Goal: Task Accomplishment & Management: Use online tool/utility

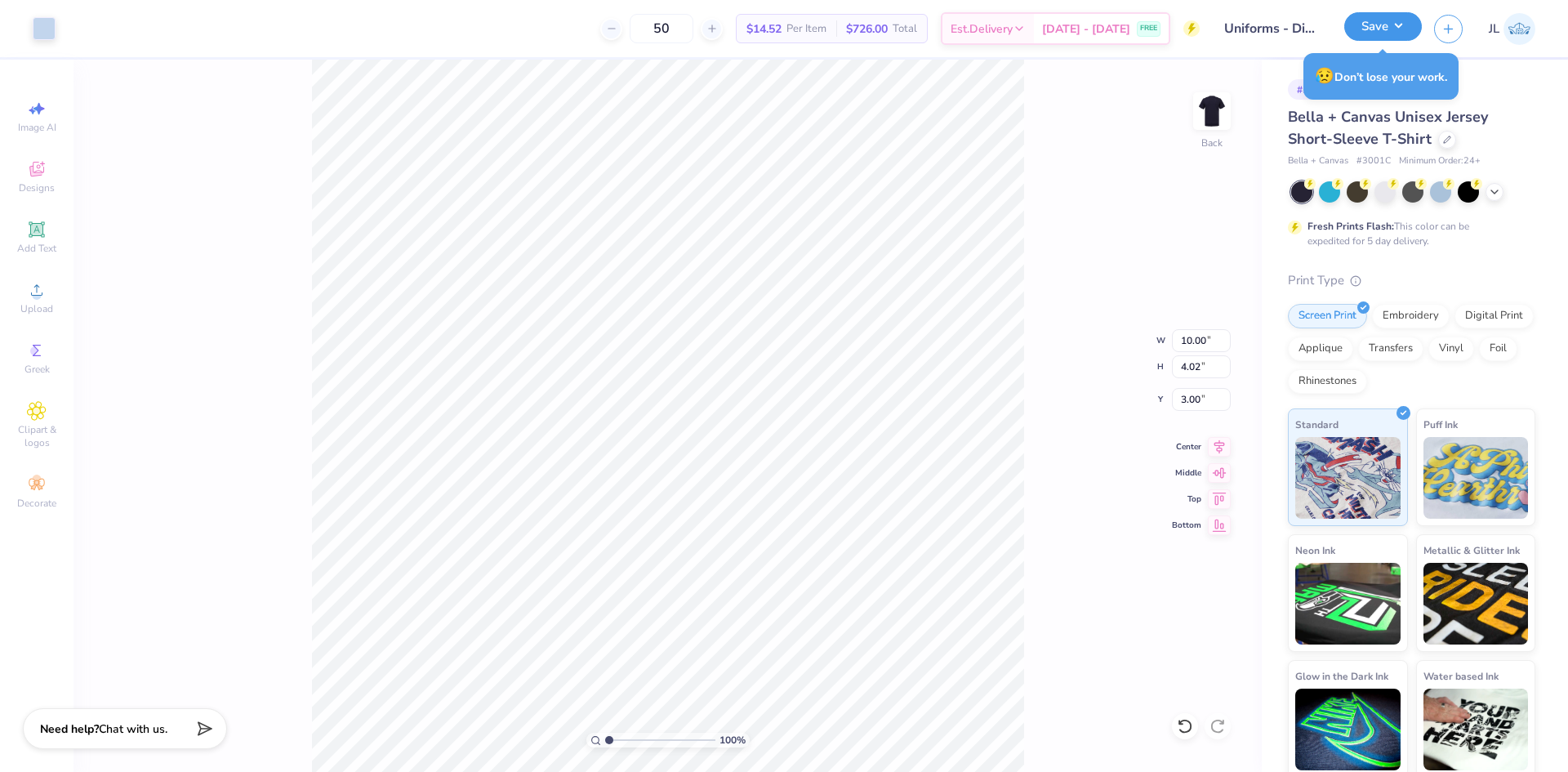
click at [1395, 21] on button "Save" at bounding box center [1382, 26] width 77 height 29
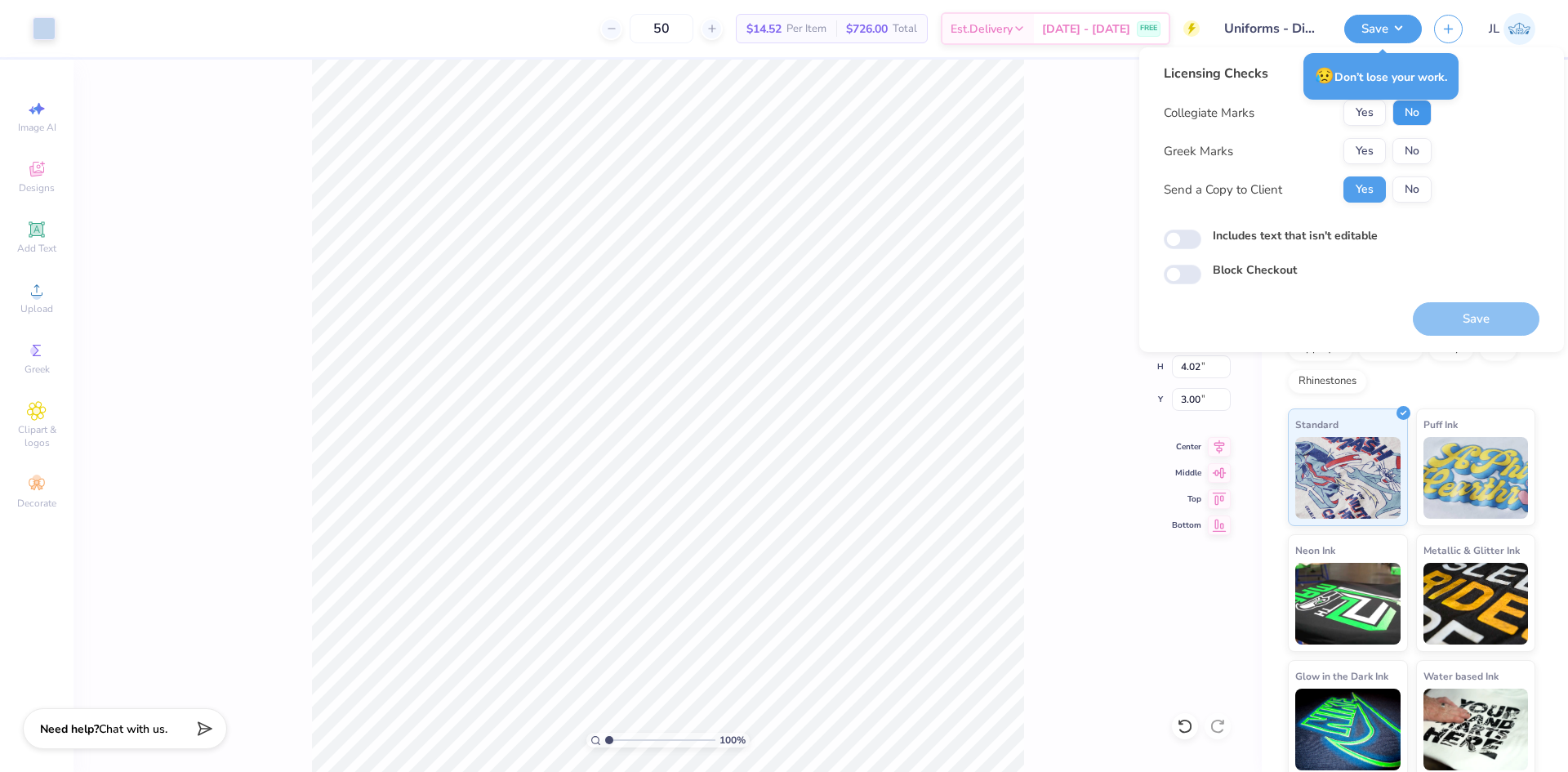
click at [1410, 114] on button "No" at bounding box center [1412, 113] width 39 height 26
click at [1405, 149] on button "No" at bounding box center [1412, 151] width 39 height 26
click at [1458, 330] on button "Save" at bounding box center [1476, 319] width 126 height 34
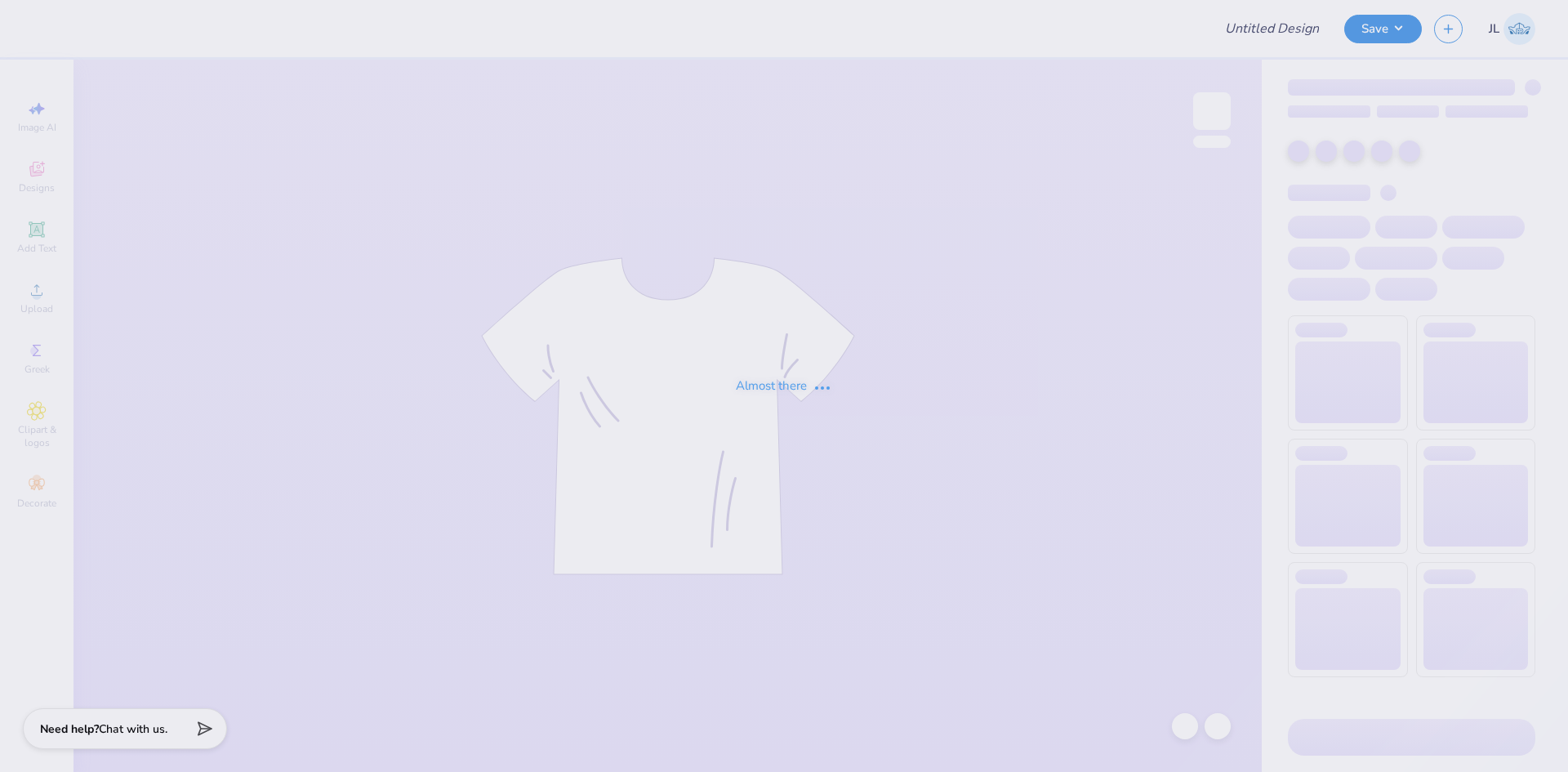
type input "Uniforms - Digs Dog Care"
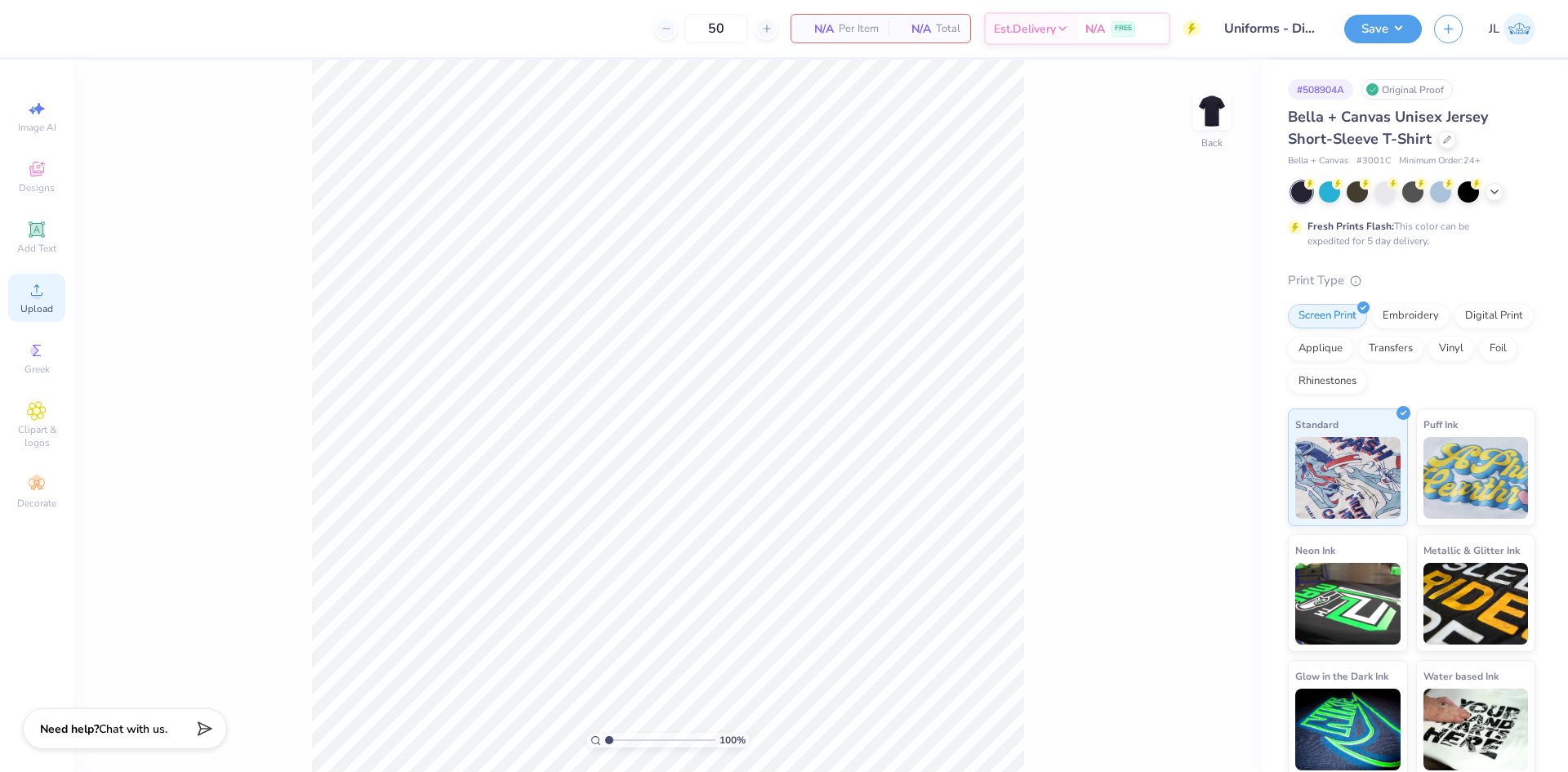
click at [50, 292] on div "Upload" at bounding box center [37, 297] width 57 height 48
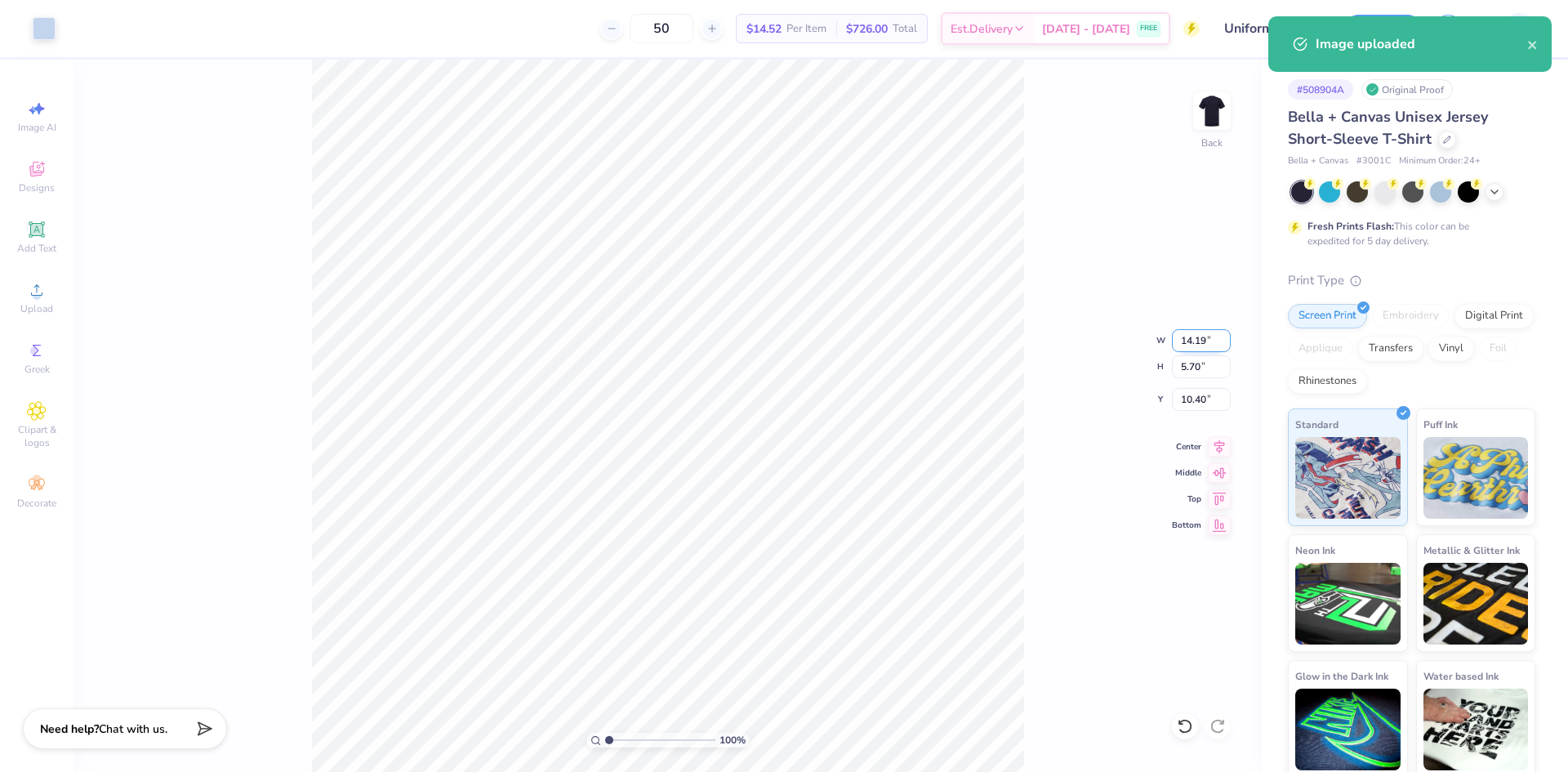
click at [1192, 337] on input "14.19" at bounding box center [1201, 341] width 59 height 23
type input "10.00"
type input "4.02"
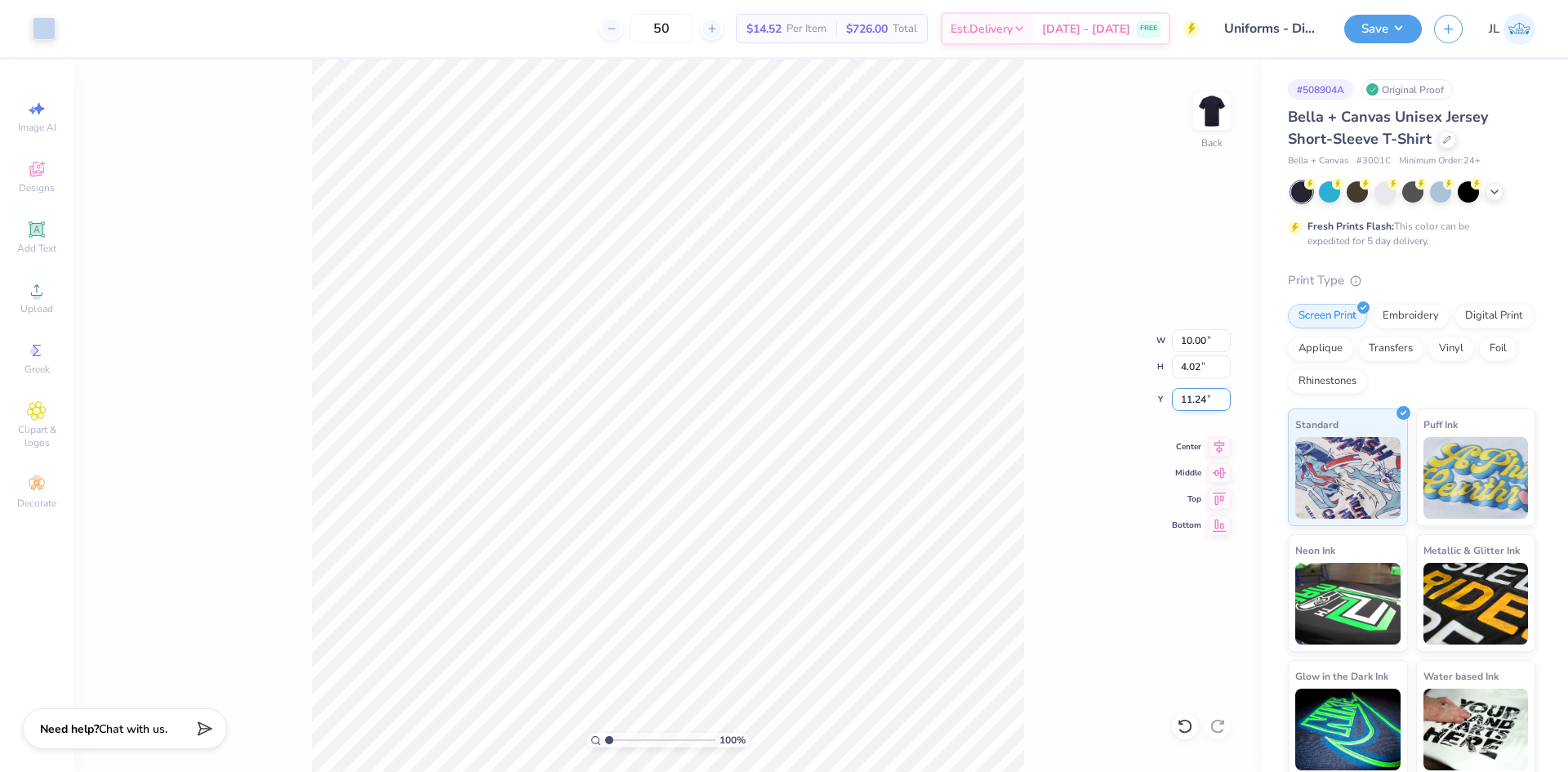
click at [1186, 402] on input "11.24" at bounding box center [1201, 399] width 59 height 23
click at [1186, 401] on input "11.24" at bounding box center [1201, 399] width 59 height 23
type input "3.00"
click at [1356, 34] on button "Save" at bounding box center [1382, 26] width 77 height 29
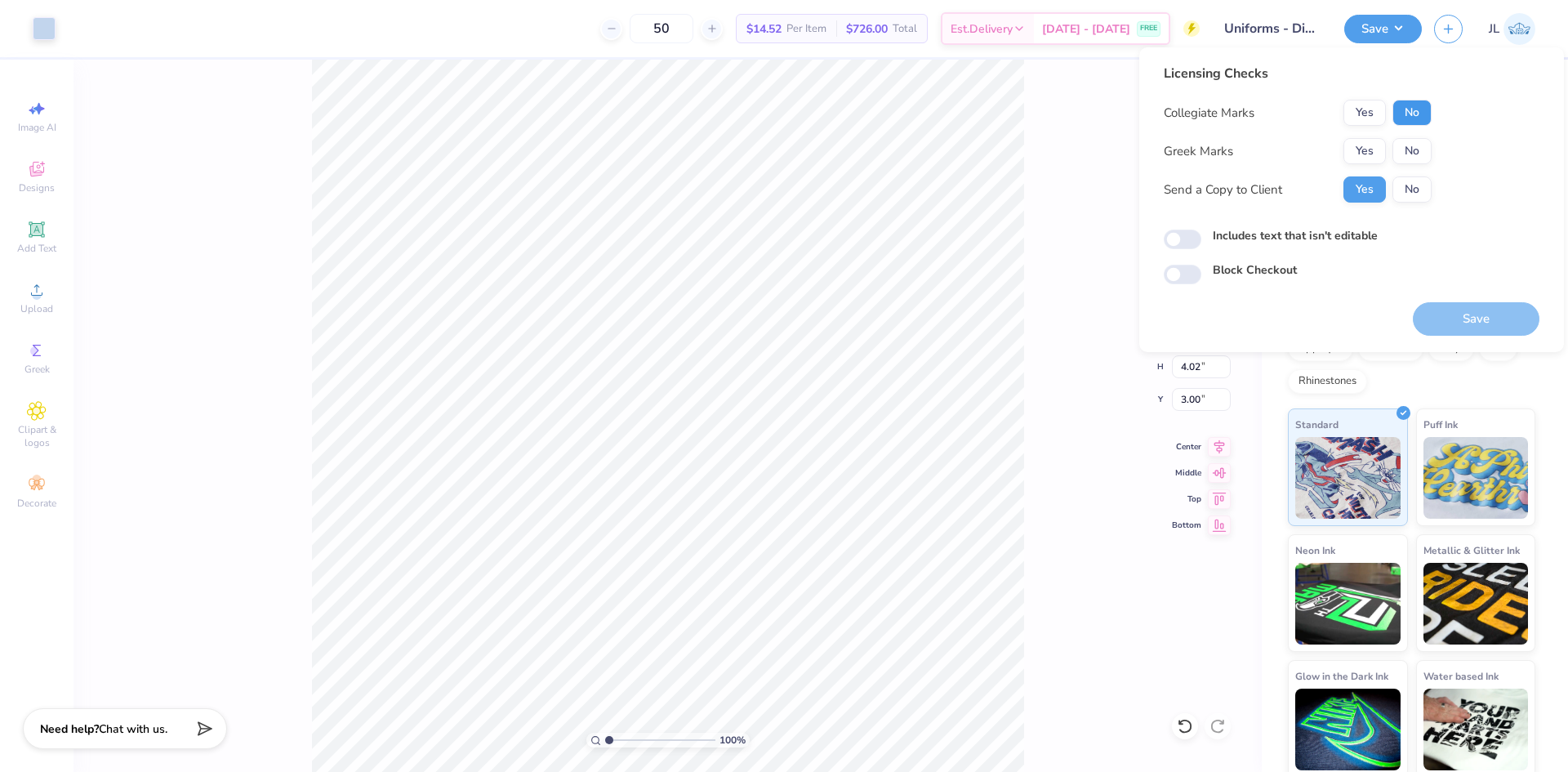
click at [1408, 111] on button "No" at bounding box center [1412, 113] width 39 height 26
click at [1410, 146] on button "No" at bounding box center [1412, 151] width 39 height 26
click at [1469, 321] on button "Save" at bounding box center [1476, 319] width 126 height 34
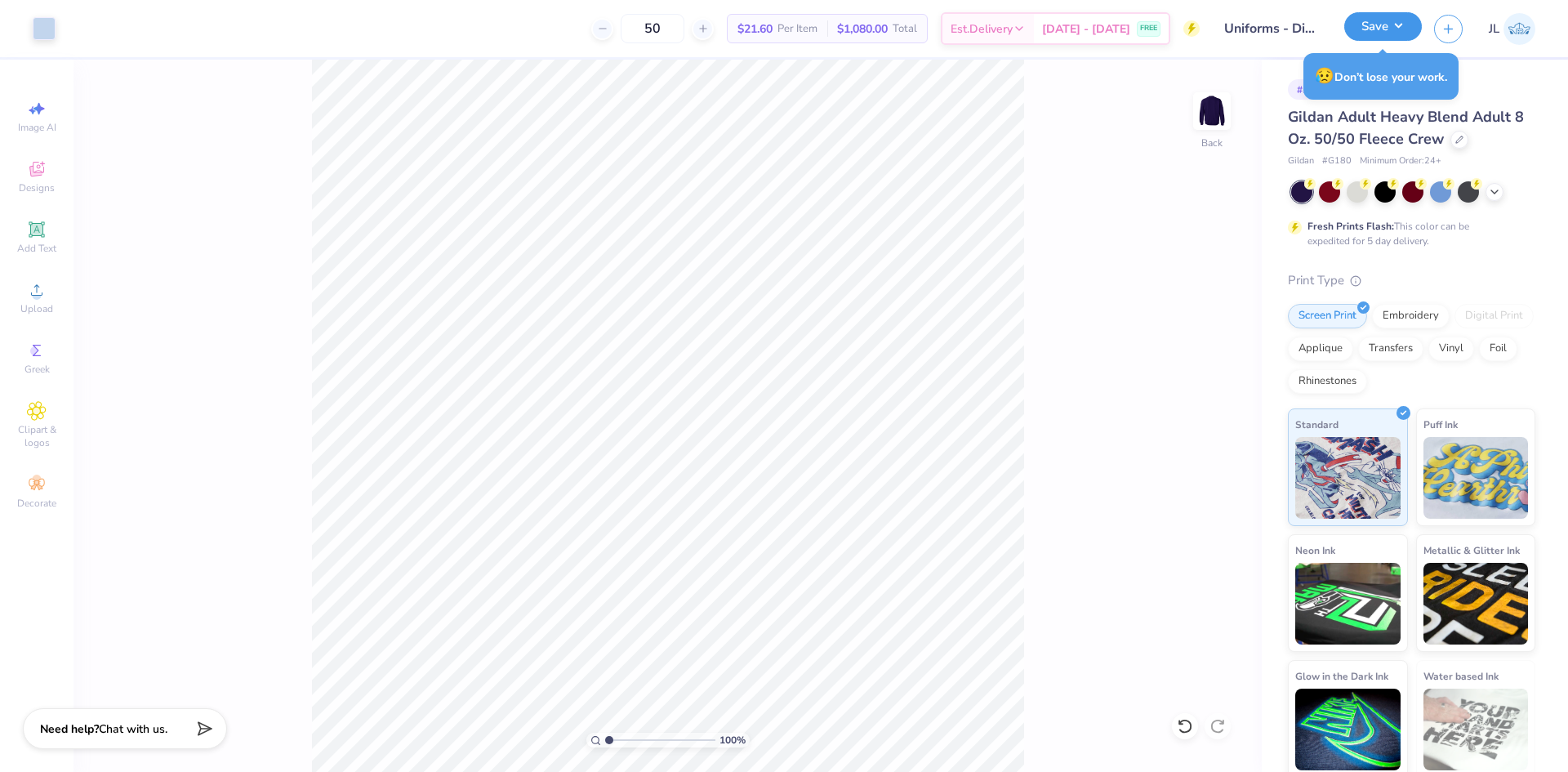
click at [1396, 25] on button "Save" at bounding box center [1382, 26] width 77 height 29
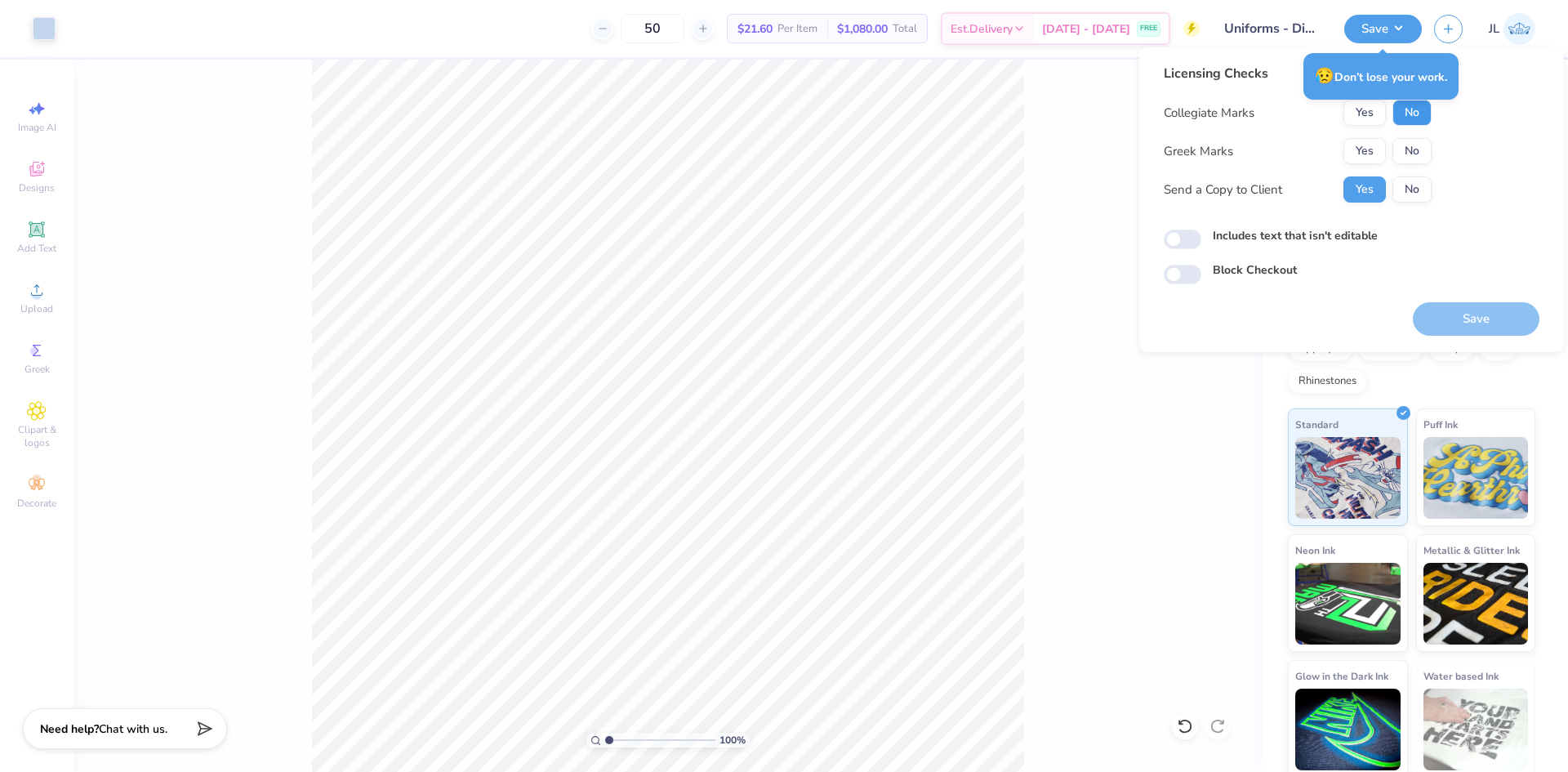
click at [1418, 118] on button "No" at bounding box center [1412, 113] width 39 height 26
click at [1424, 159] on button "No" at bounding box center [1412, 151] width 39 height 26
click at [1488, 329] on button "Save" at bounding box center [1476, 319] width 126 height 34
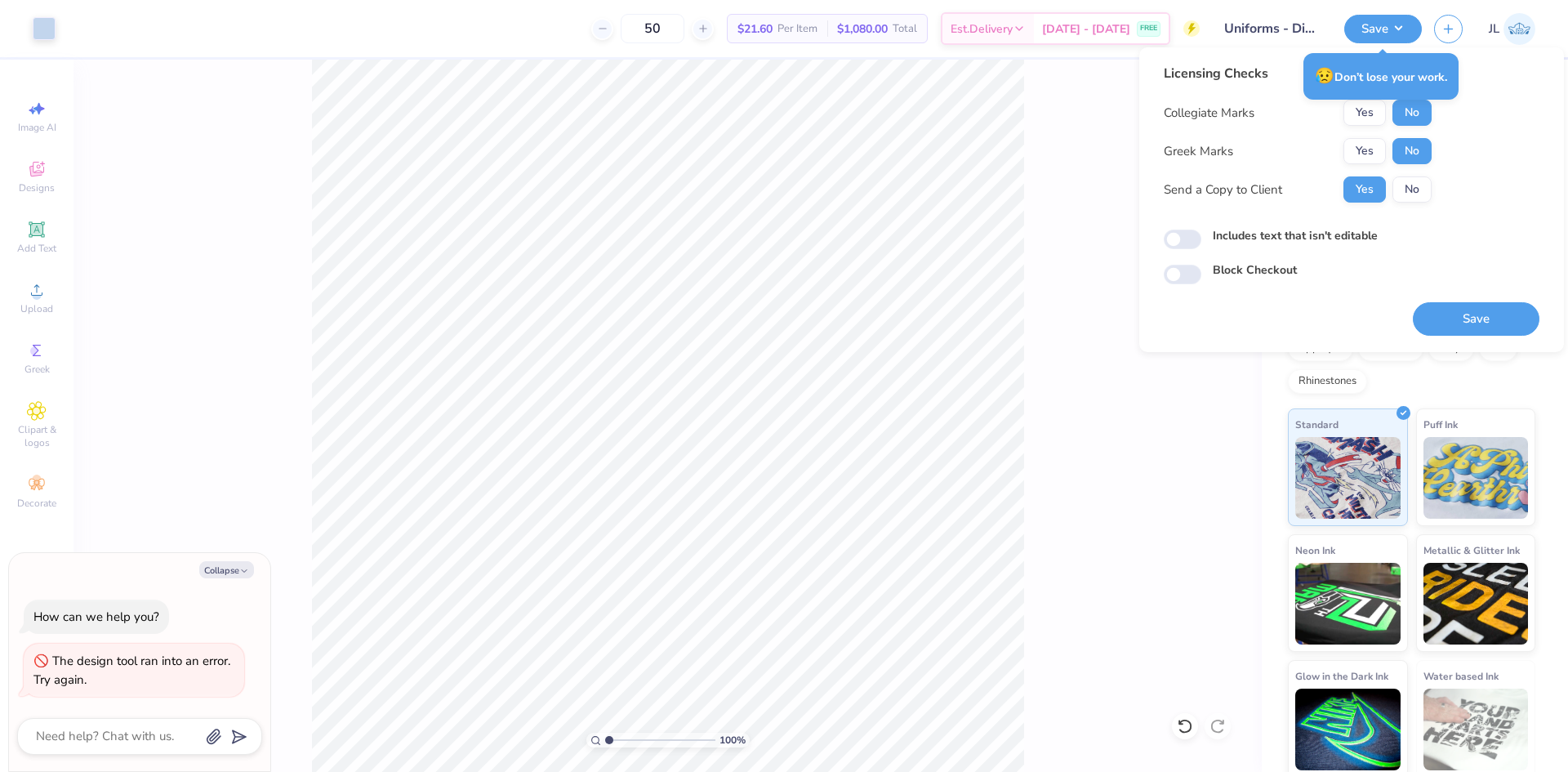
type textarea "x"
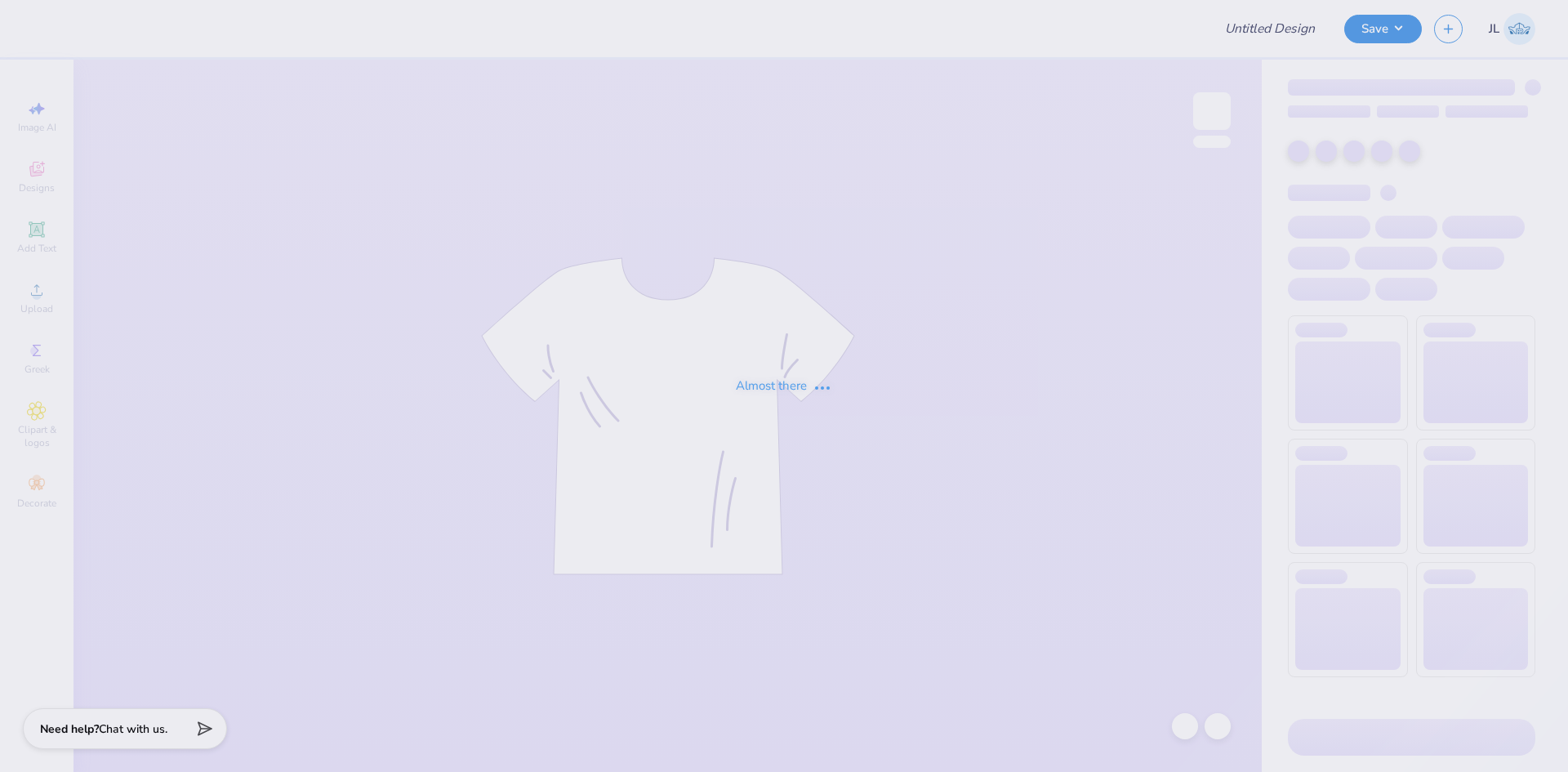
type input "Uniforms - Digs Dog Care"
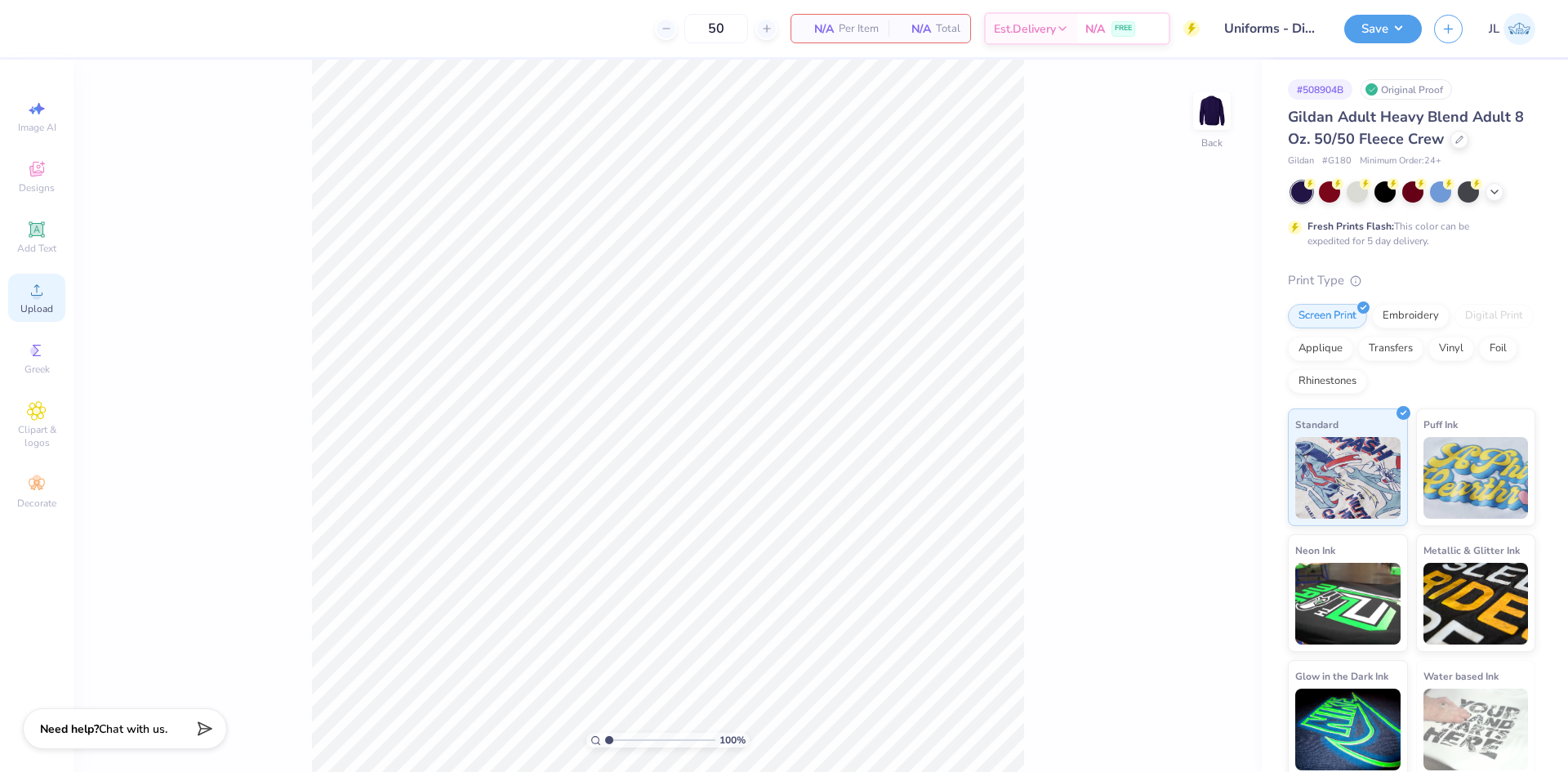
click at [32, 288] on icon at bounding box center [37, 290] width 20 height 20
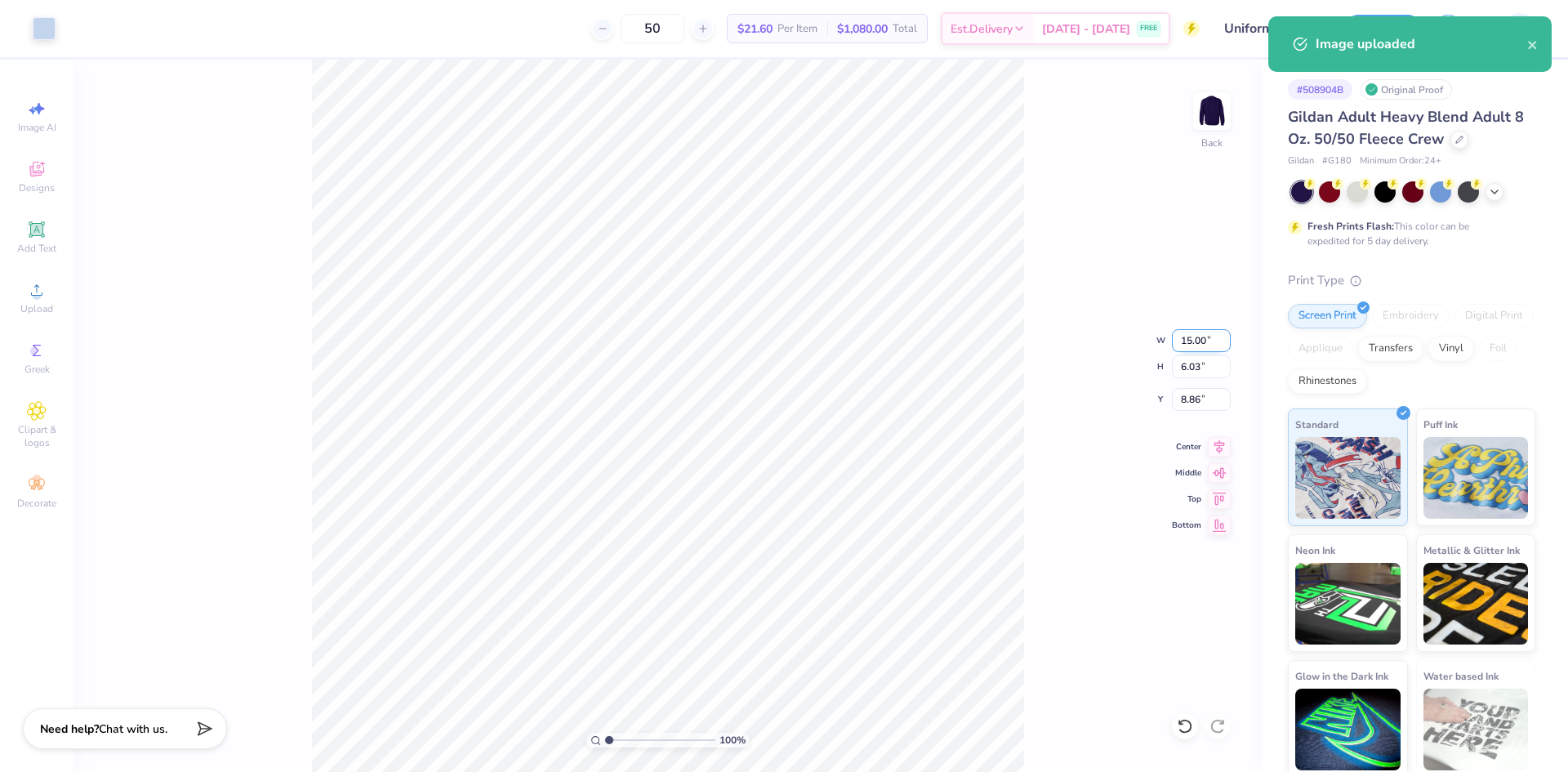
click at [1199, 342] on input "15.00" at bounding box center [1201, 341] width 59 height 23
type input "10.00"
type input "4.02"
type input "9.87"
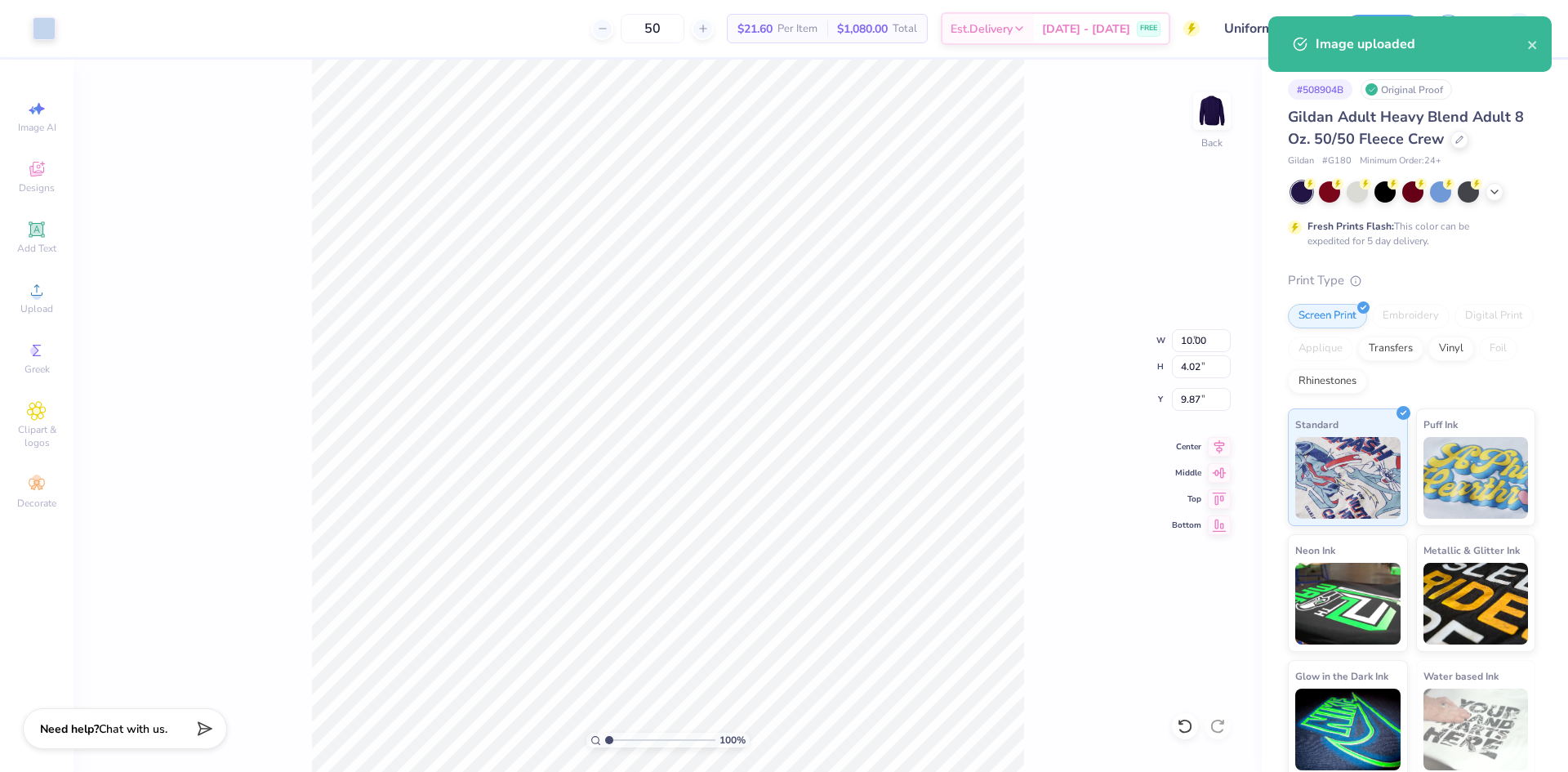
click at [1246, 354] on div "100 % Back W 10.00 10 " H 4.02 6.03 " Y 9.87 8.86 " Center Middle Top Bottom" at bounding box center [667, 416] width 1188 height 712
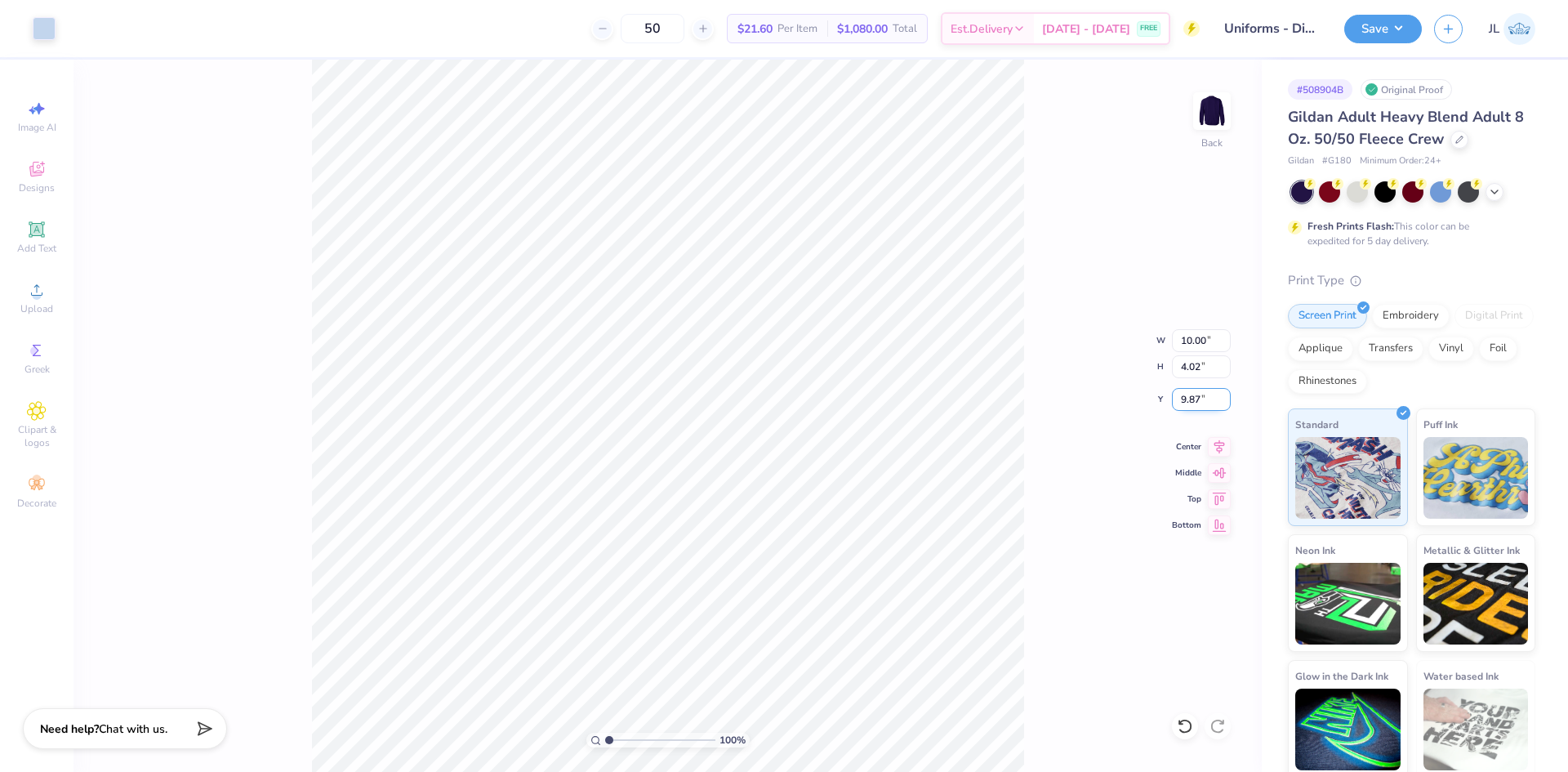
click at [1184, 402] on input "9.87" at bounding box center [1201, 399] width 59 height 23
type input "3.00"
click at [1027, 328] on div "100 % Back W 10.00 10.00 " H 4.02 4.02 " Y 3.00 3.00 " Center Middle Top Bottom" at bounding box center [667, 416] width 1188 height 712
click at [1379, 41] on button "Save" at bounding box center [1382, 26] width 77 height 29
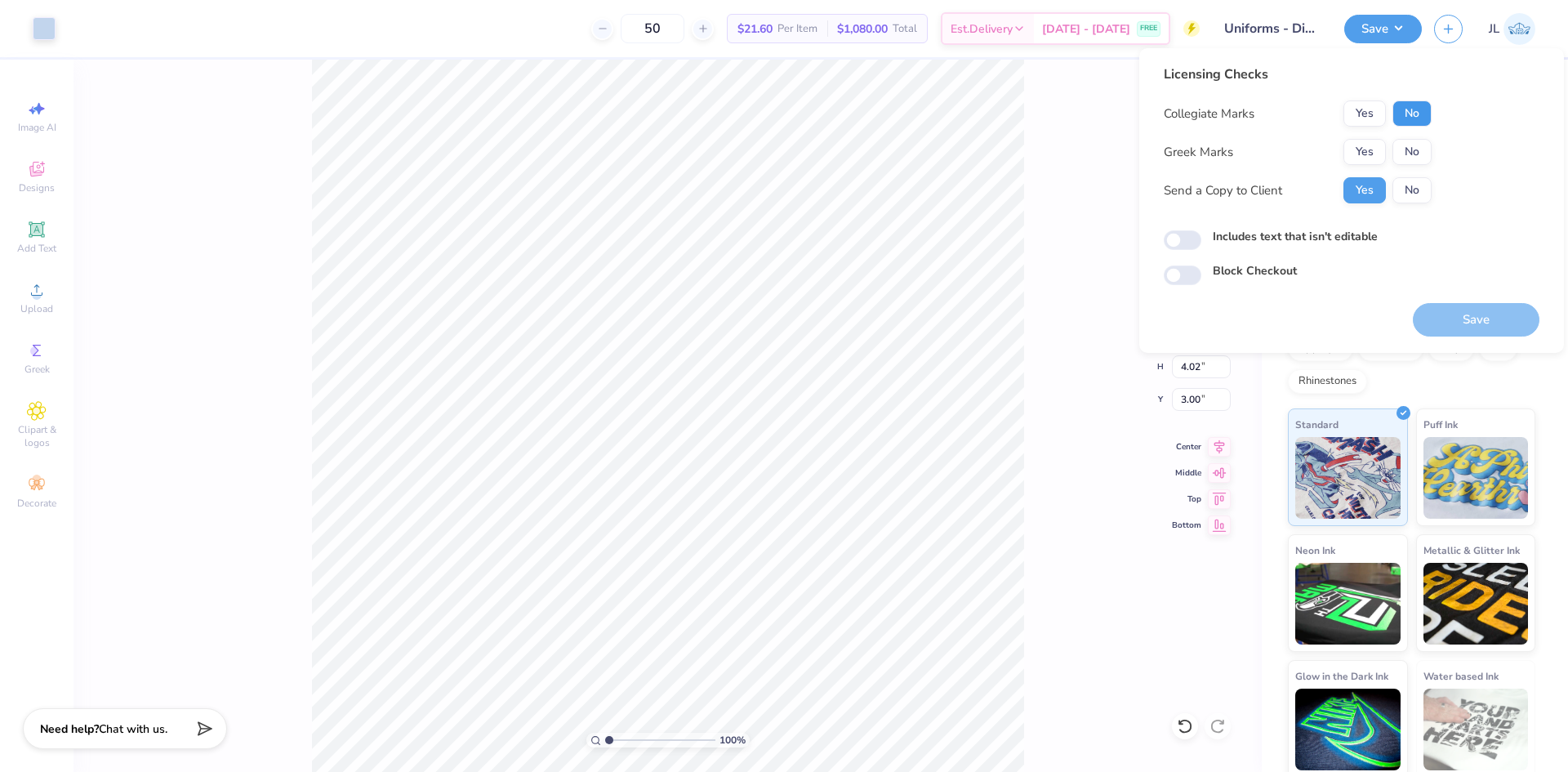
click at [1413, 122] on button "No" at bounding box center [1412, 113] width 39 height 26
click at [1410, 145] on button "No" at bounding box center [1412, 152] width 39 height 26
click at [1464, 316] on button "Save" at bounding box center [1476, 319] width 126 height 34
